Goal: Information Seeking & Learning: Learn about a topic

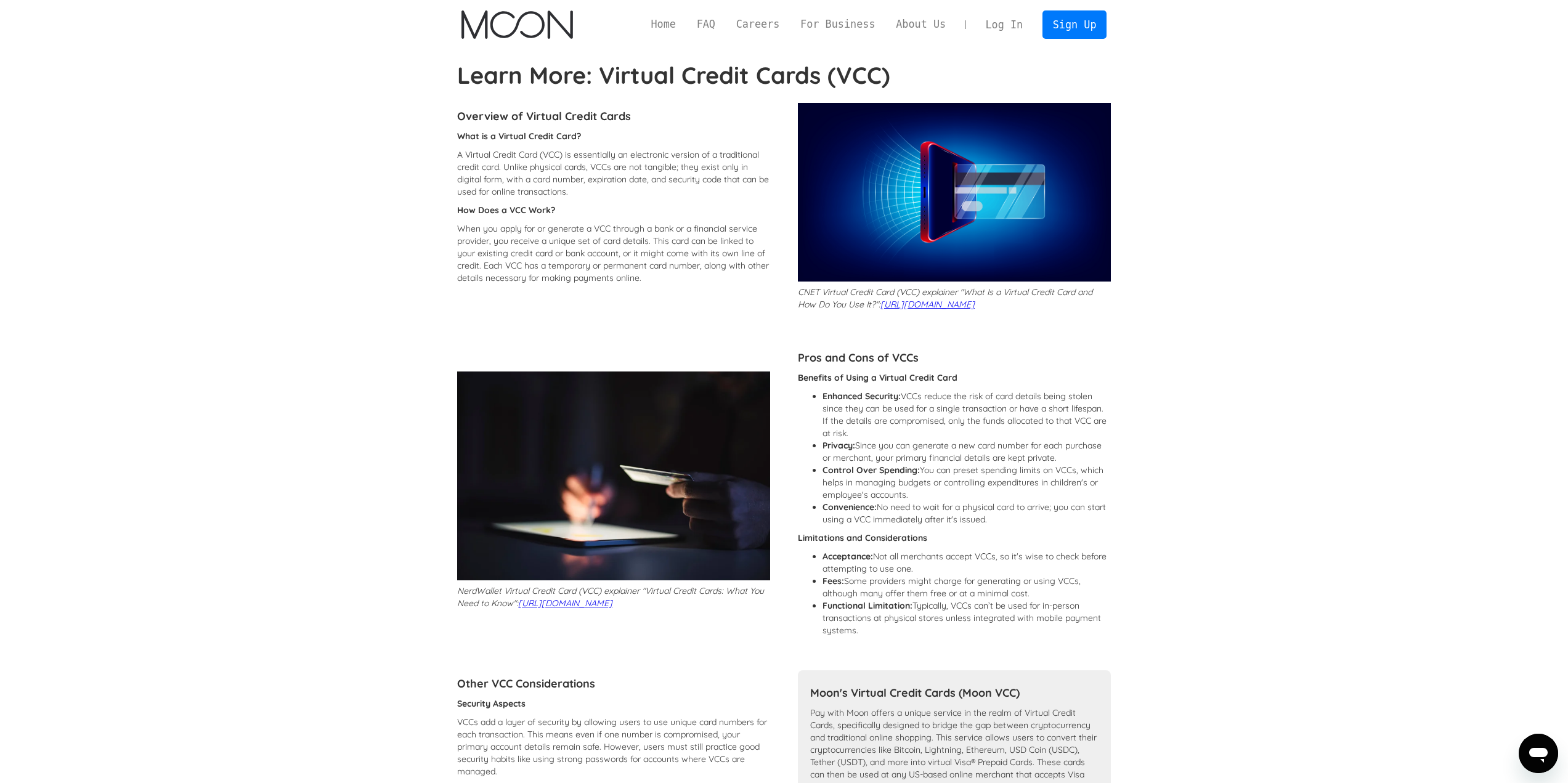
click at [512, 152] on p "A Virtual Credit Card (VCC) is essentially an electronic version of a tradition…" at bounding box center [613, 173] width 313 height 49
drag, startPoint x: 512, startPoint y: 152, endPoint x: 509, endPoint y: 190, distance: 38.1
click at [509, 190] on p "A Virtual Credit Card (VCC) is essentially an electronic version of a tradition…" at bounding box center [613, 173] width 313 height 49
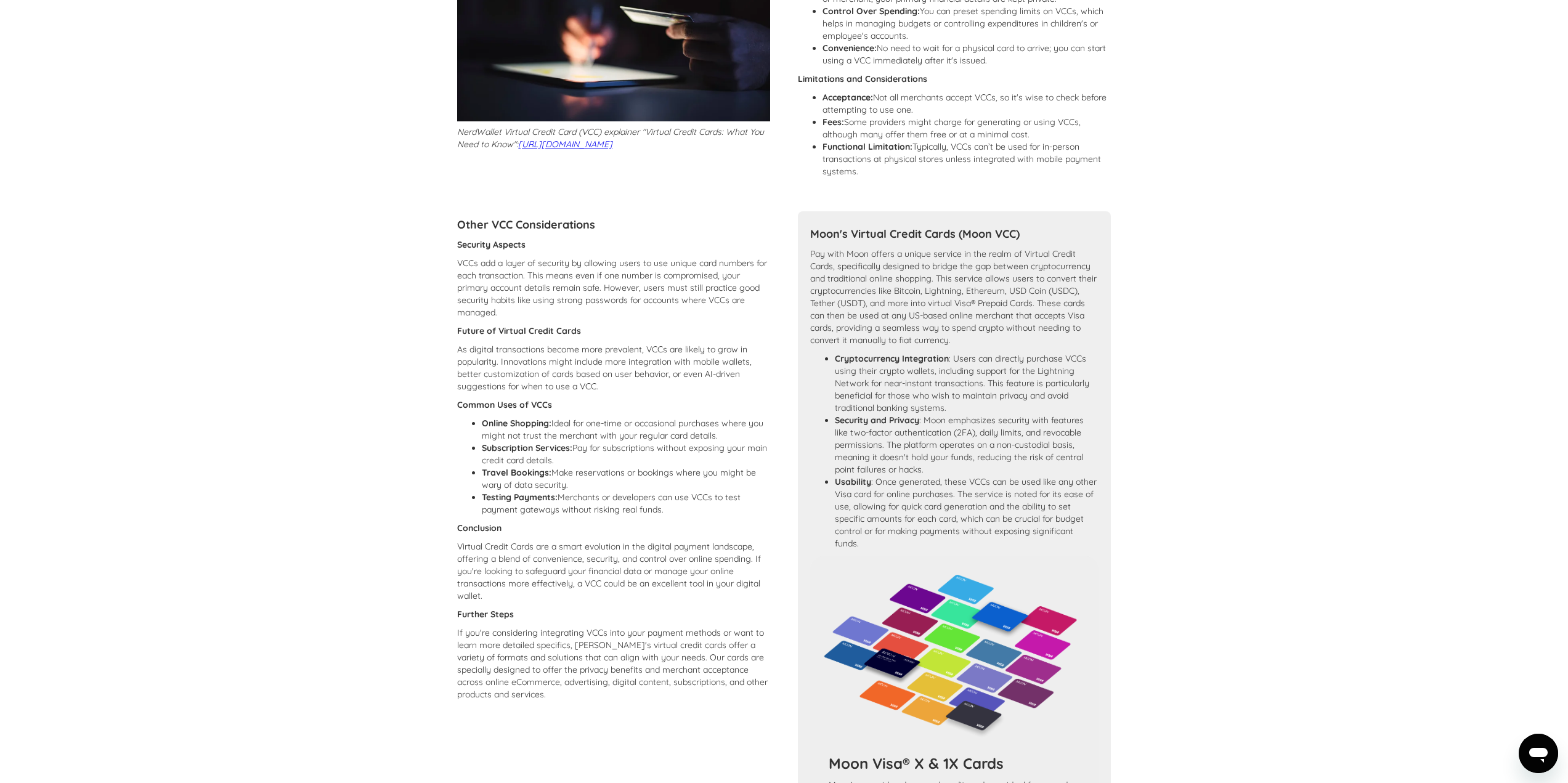
drag, startPoint x: 407, startPoint y: 296, endPoint x: 381, endPoint y: 325, distance: 38.9
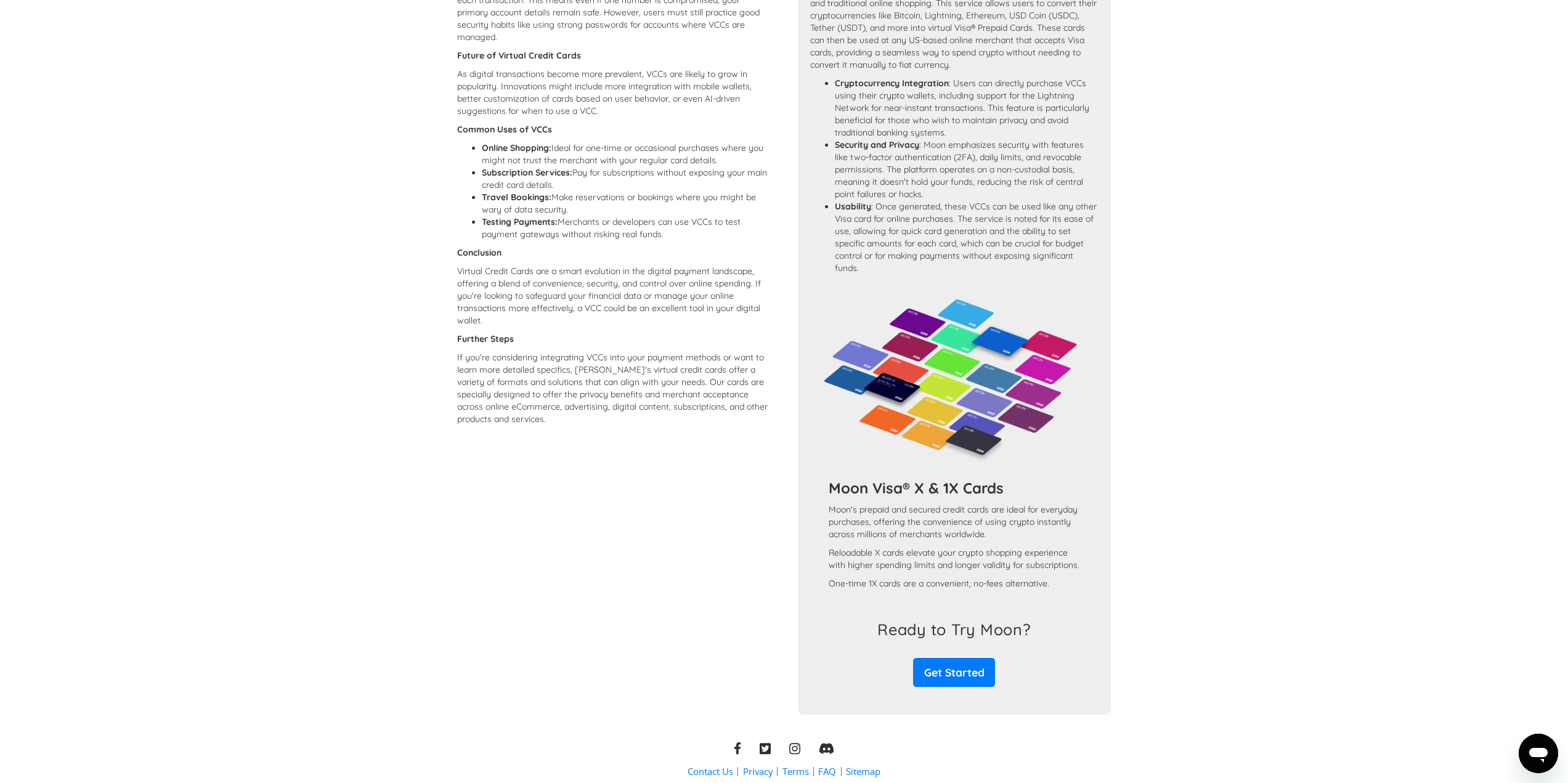
drag, startPoint x: 381, startPoint y: 326, endPoint x: 253, endPoint y: 540, distance: 249.4
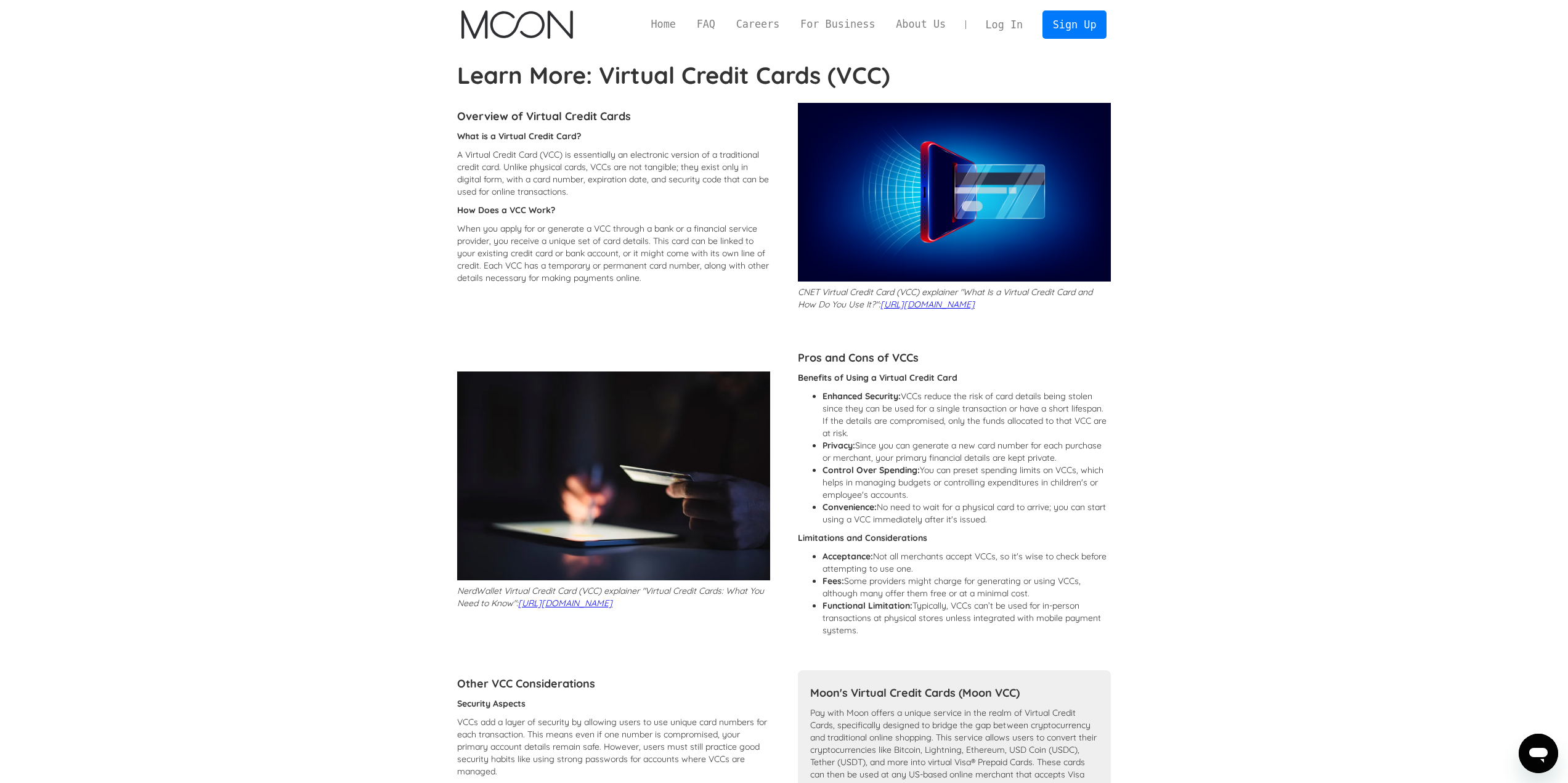
click at [870, 589] on li "Fees: Some providers might charge for generating or using VCCs, although many o…" at bounding box center [967, 587] width 288 height 25
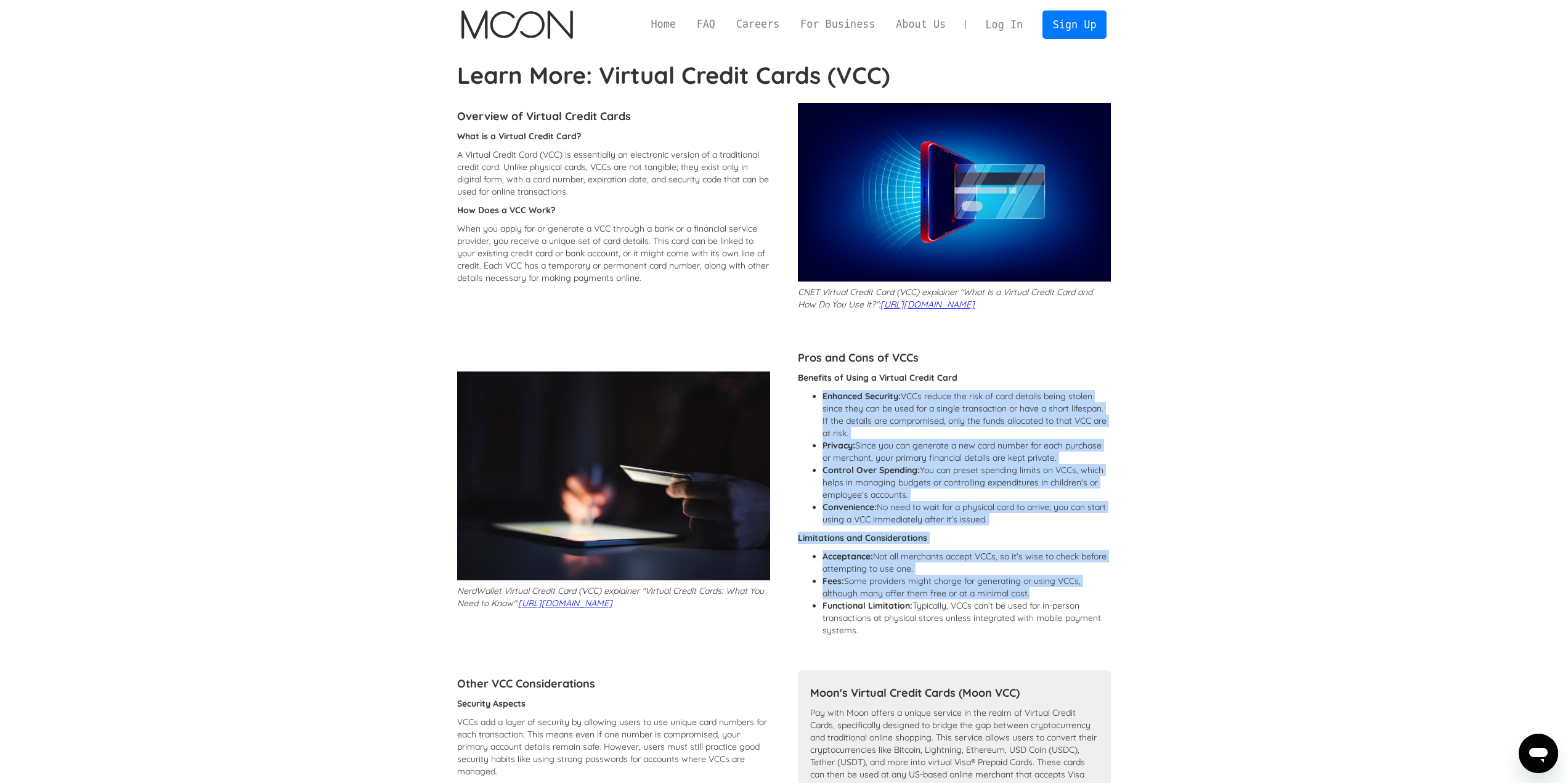
drag, startPoint x: 870, startPoint y: 589, endPoint x: 853, endPoint y: 384, distance: 205.7
click at [853, 384] on div "Benefits of Using a Virtual Credit Card Enhanced Security: VCCs reduce the risk…" at bounding box center [954, 507] width 313 height 271
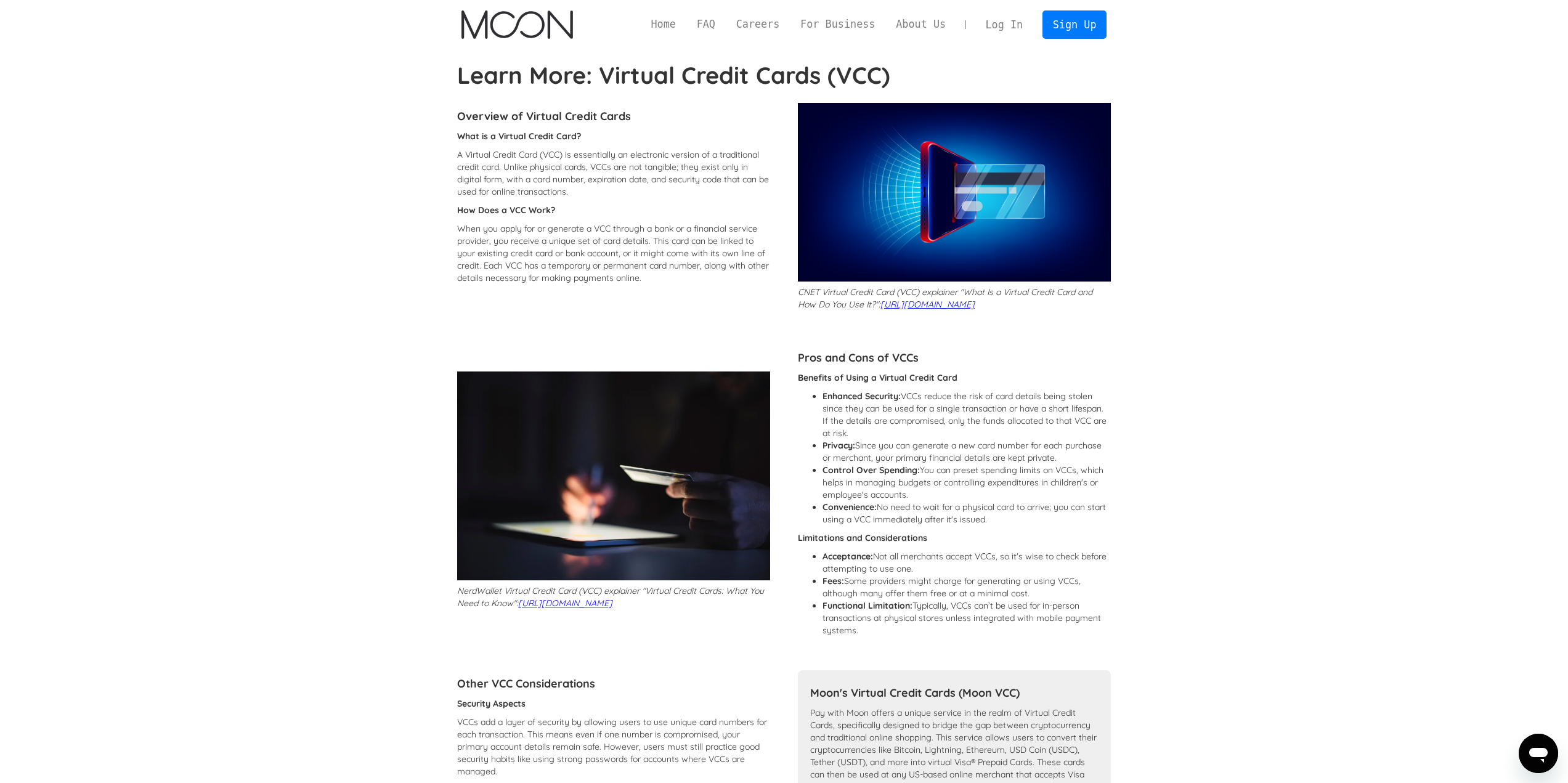
click at [529, 105] on div "Overview of Virtual Credit Cards What is a Virtual Credit Card? A Virtual Credi…" at bounding box center [613, 209] width 313 height 214
click at [529, 104] on div "Overview of Virtual Credit Cards What is a Virtual Credit Card? A Virtual Credi…" at bounding box center [613, 209] width 313 height 214
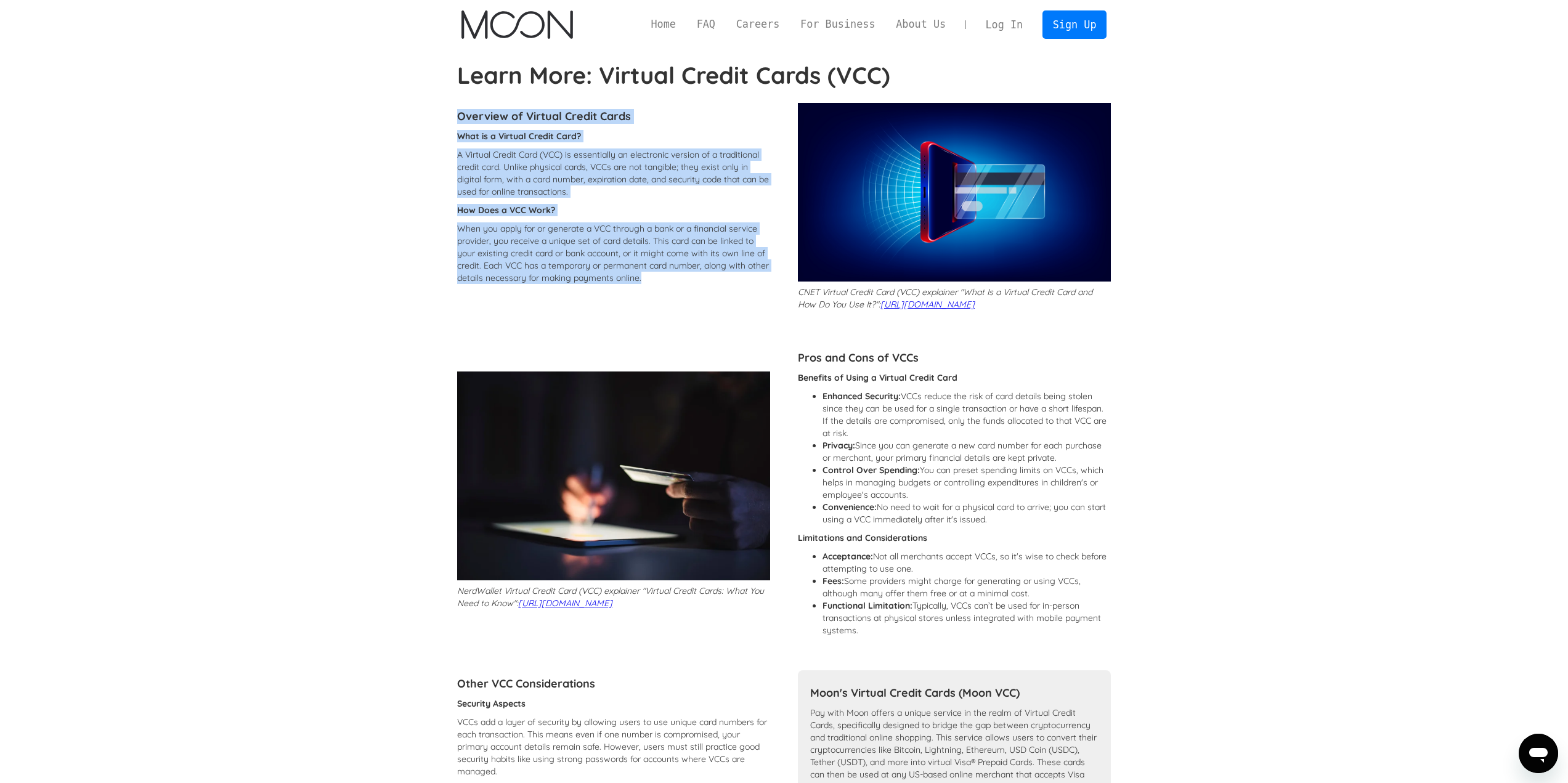
drag, startPoint x: 529, startPoint y: 104, endPoint x: 479, endPoint y: 232, distance: 137.4
click at [479, 232] on div "Overview of Virtual Credit Cards What is a Virtual Credit Card? A Virtual Credi…" at bounding box center [613, 209] width 313 height 214
click at [479, 232] on p "When you apply for or generate a VCC through a bank or a financial service prov…" at bounding box center [613, 253] width 313 height 61
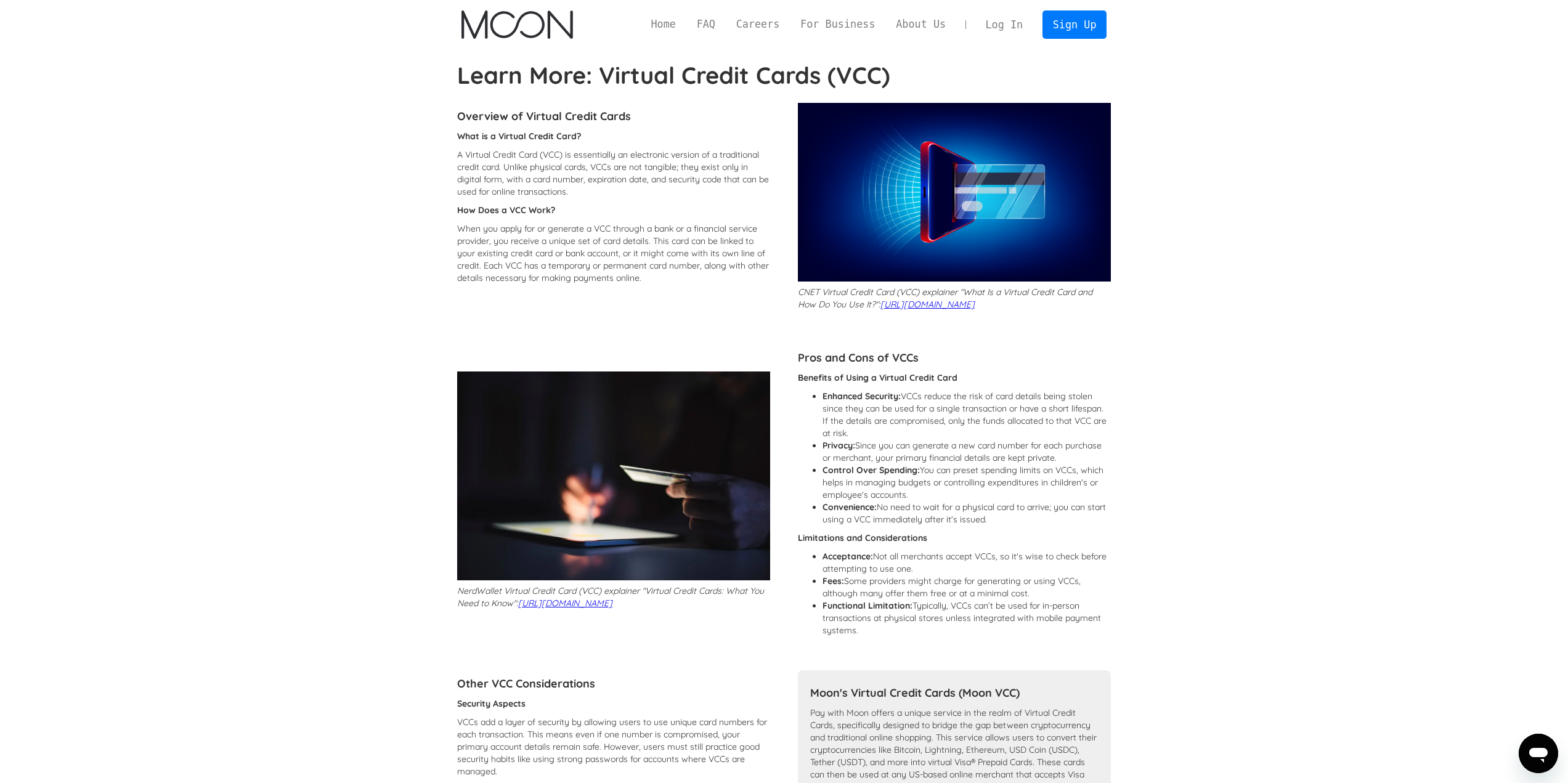
click at [479, 232] on p "When you apply for or generate a VCC through a bank or a financial service prov…" at bounding box center [613, 253] width 313 height 61
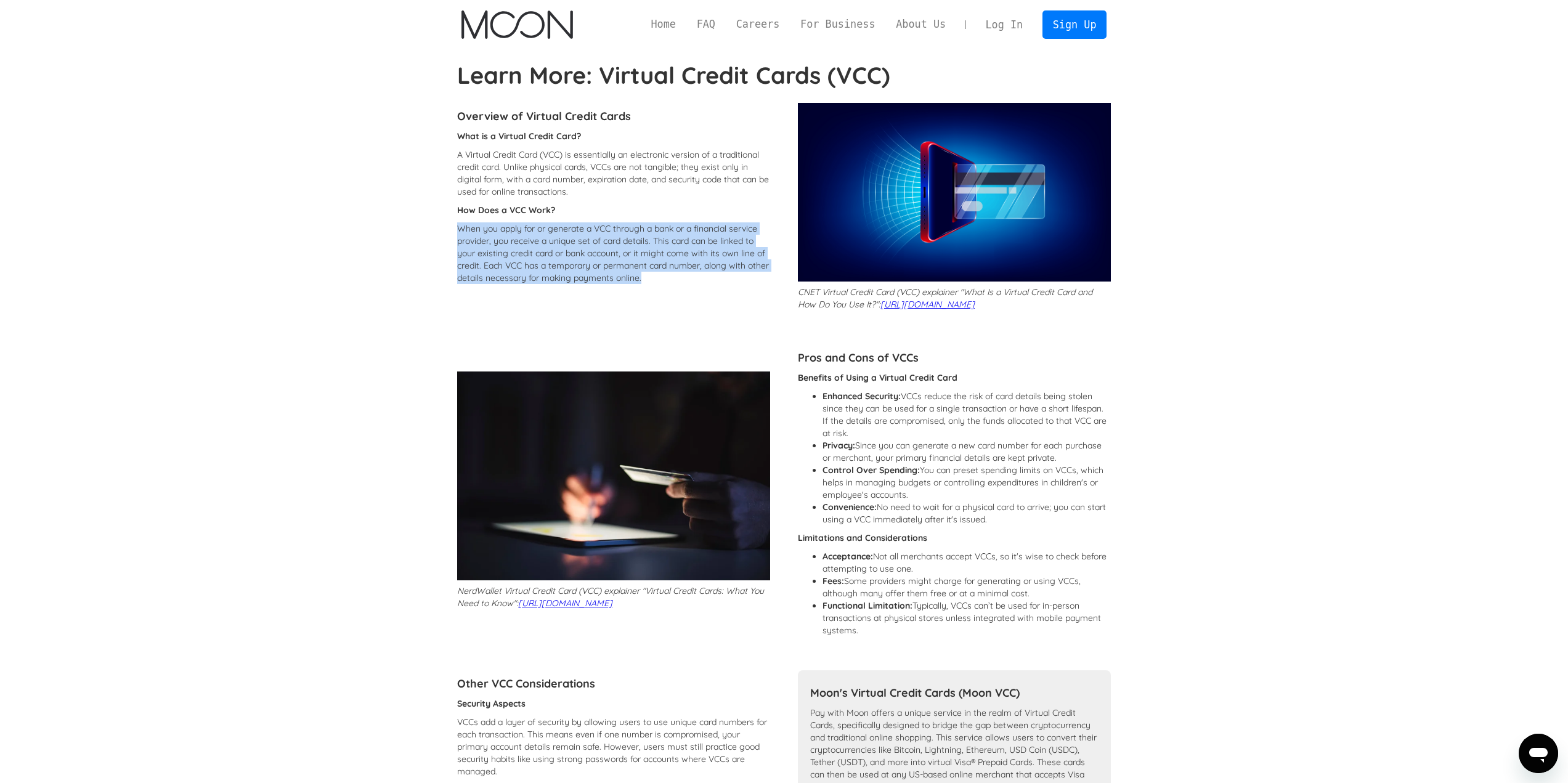
click at [479, 232] on p "When you apply for or generate a VCC through a bank or a financial service prov…" at bounding box center [613, 253] width 313 height 61
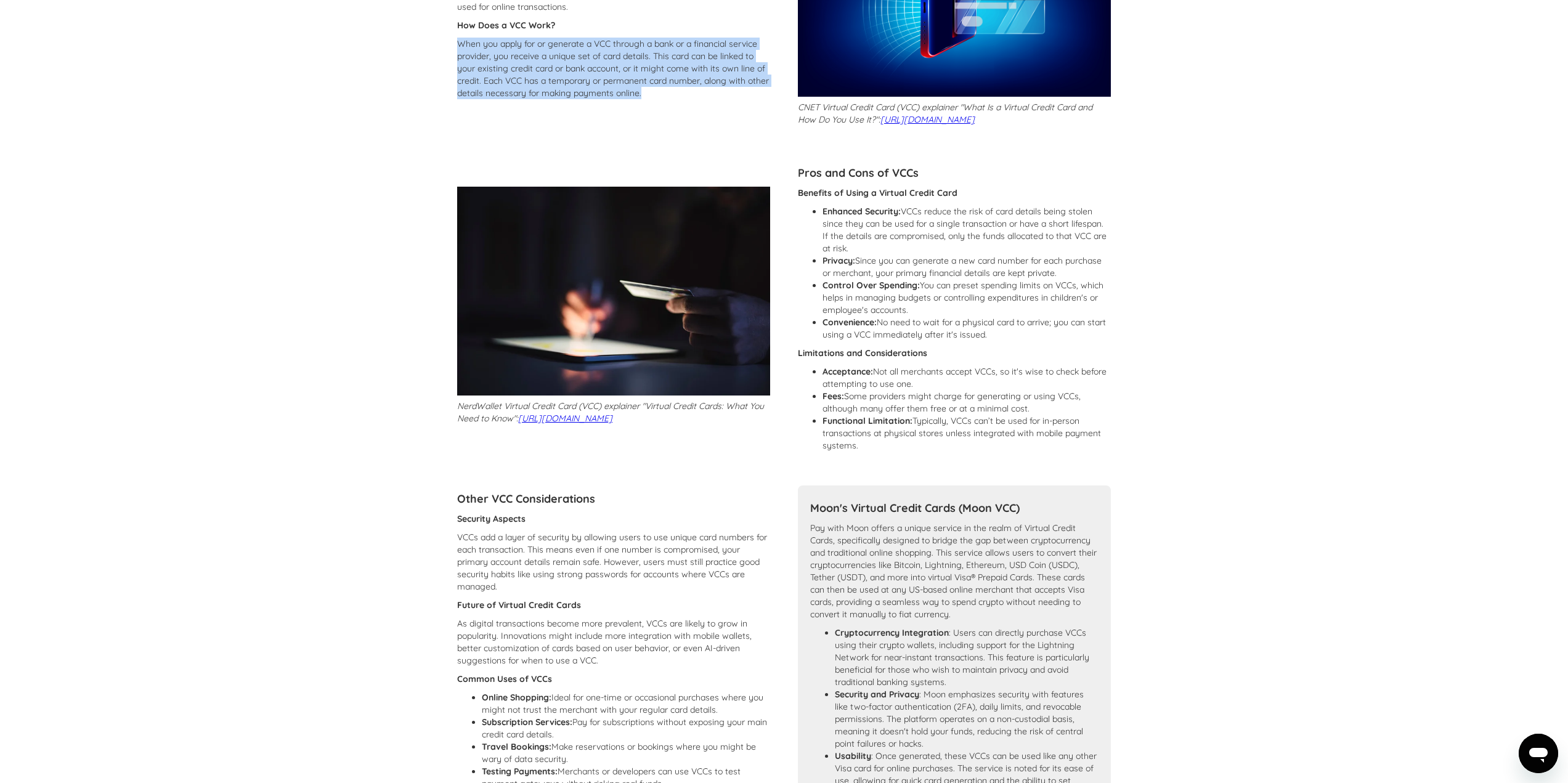
scroll to position [247, 0]
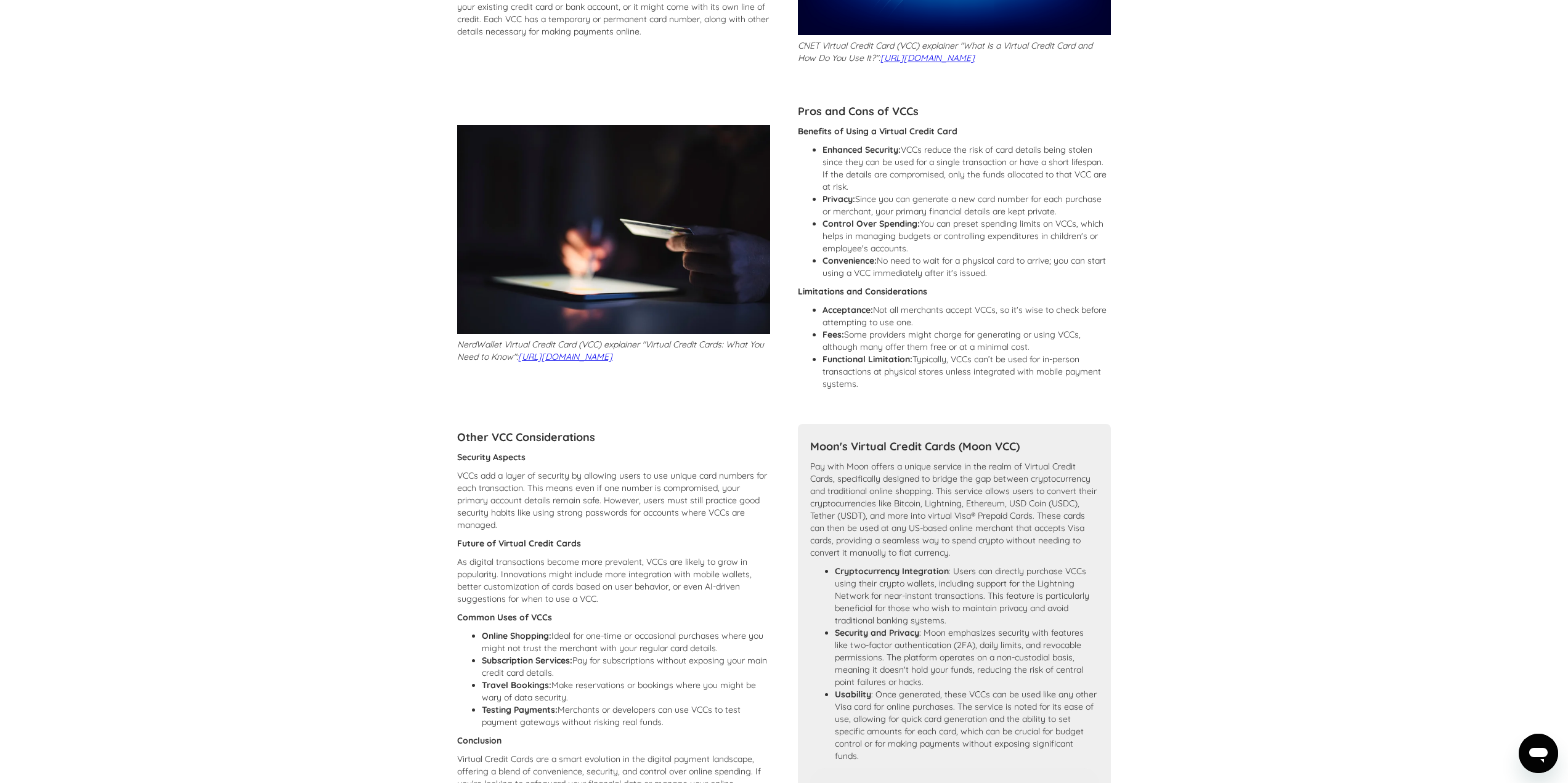
click at [518, 504] on p "VCCs add a layer of security by allowing users to use unique card numbers for e…" at bounding box center [613, 500] width 313 height 61
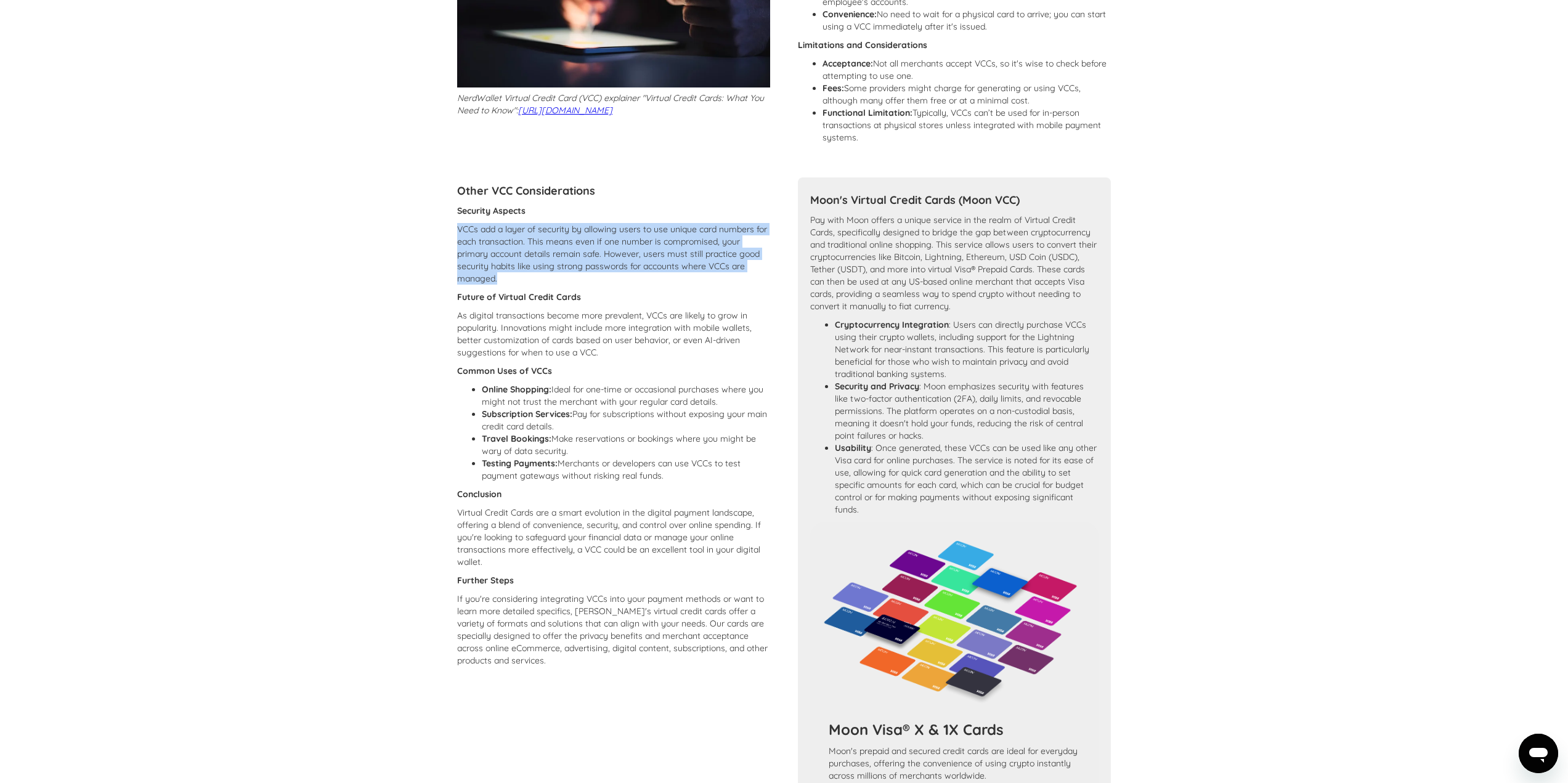
scroll to position [739, 0]
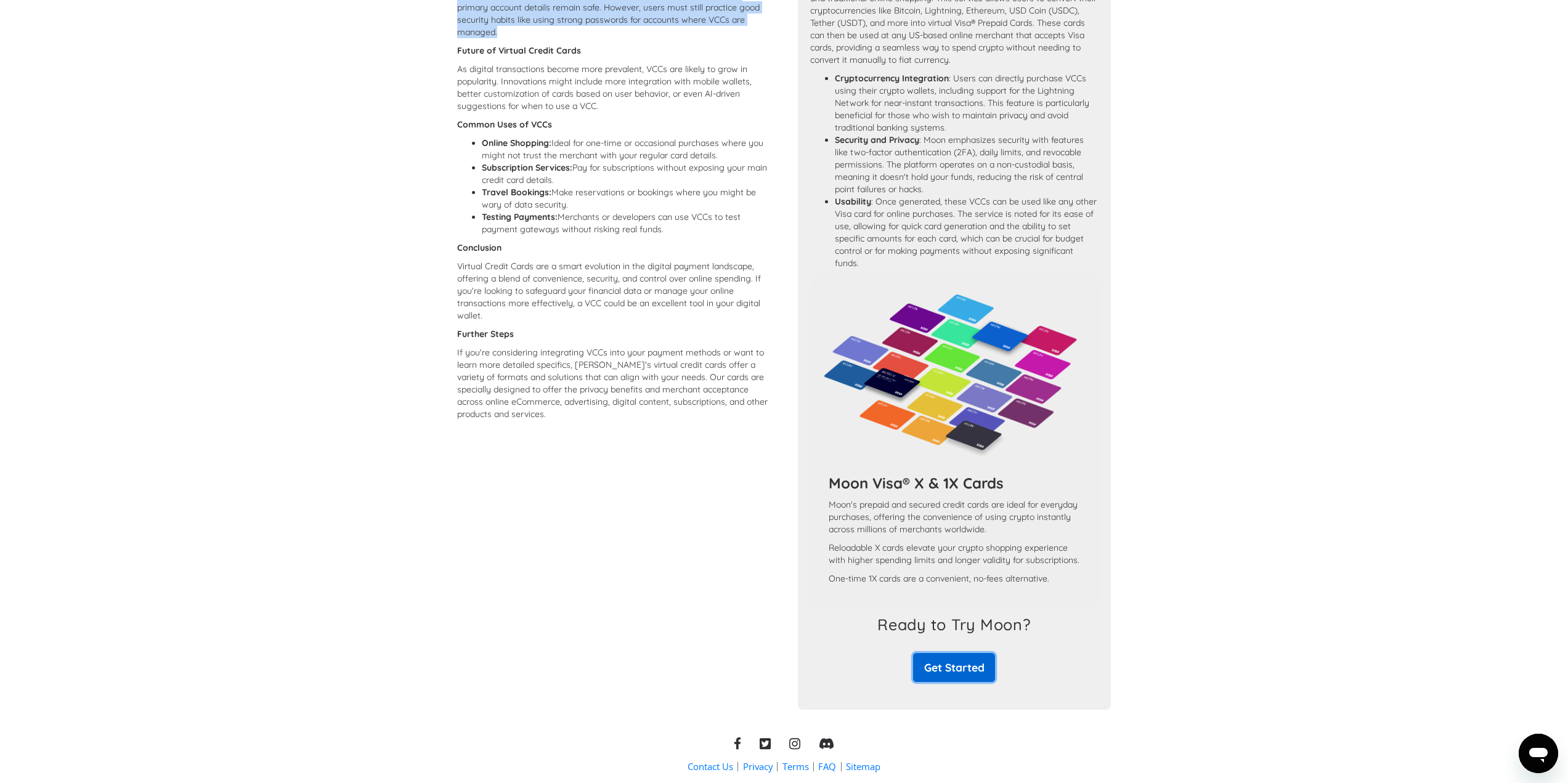
click at [959, 682] on link "Get Started" at bounding box center [954, 668] width 82 height 29
